Goal: Task Accomplishment & Management: Manage account settings

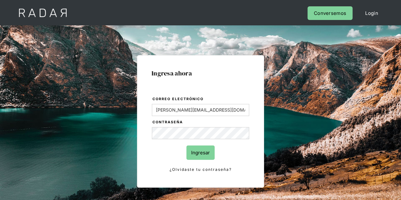
click at [206, 150] on input "Ingresar" at bounding box center [201, 153] width 28 height 14
